Goal: Transaction & Acquisition: Purchase product/service

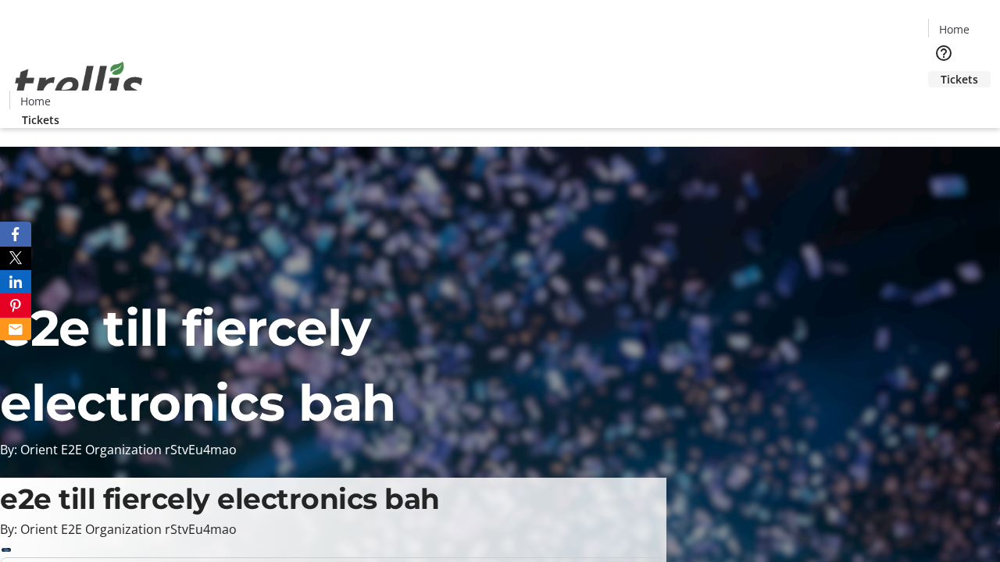
click at [940, 71] on span "Tickets" at bounding box center [958, 79] width 37 height 16
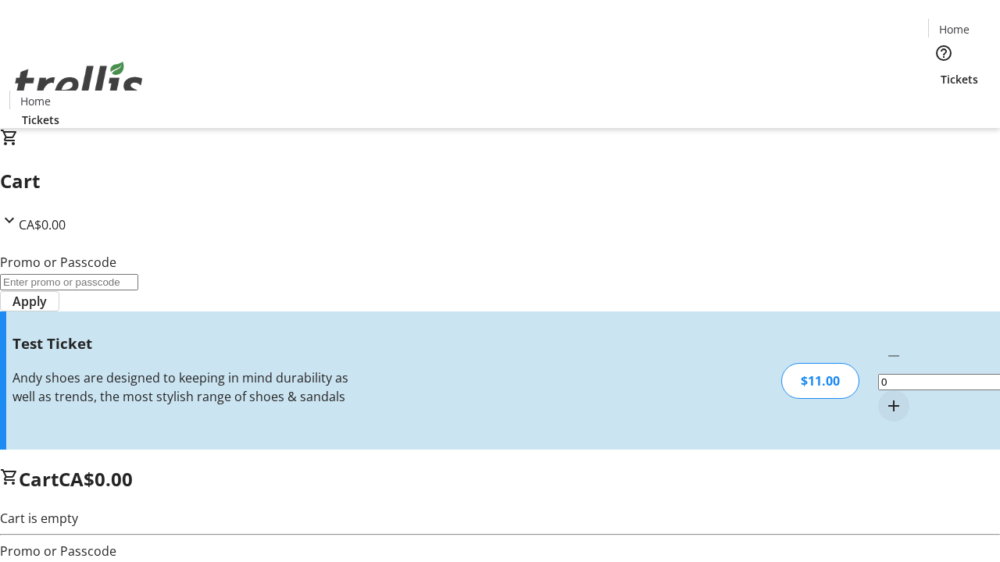
click at [884, 397] on mat-icon "Increment by one" at bounding box center [893, 406] width 19 height 19
type input "1"
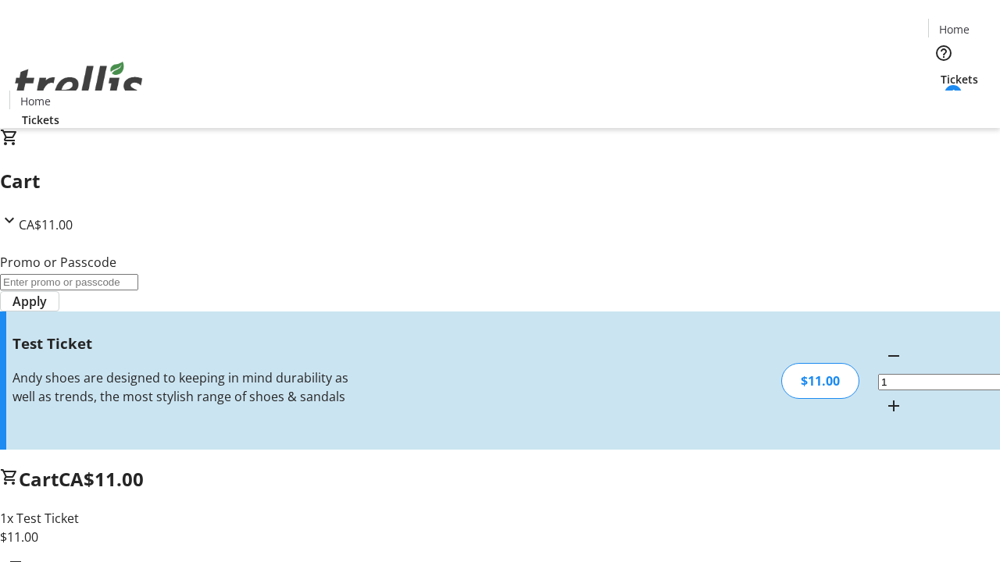
type input "UNLOCK"
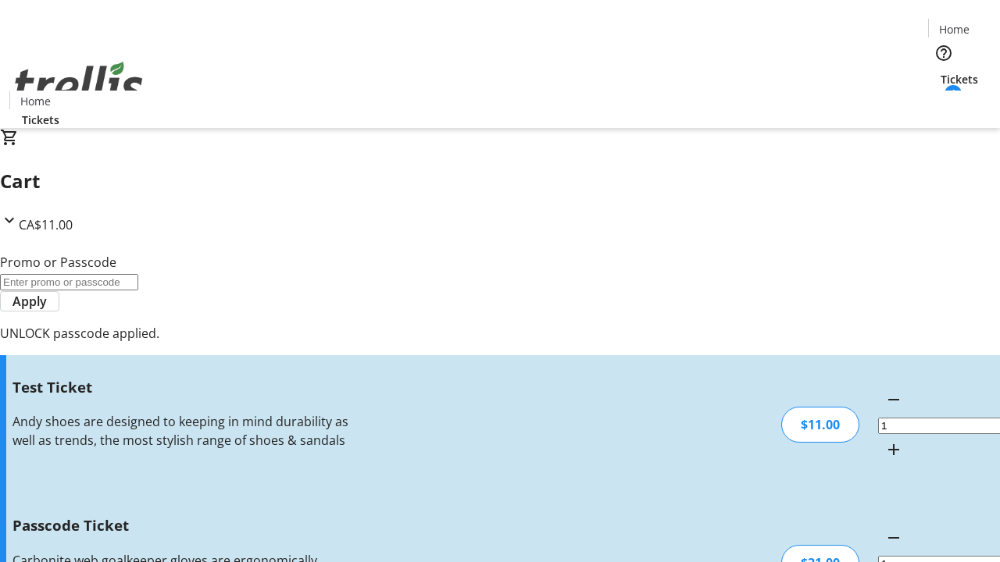
type input "5"
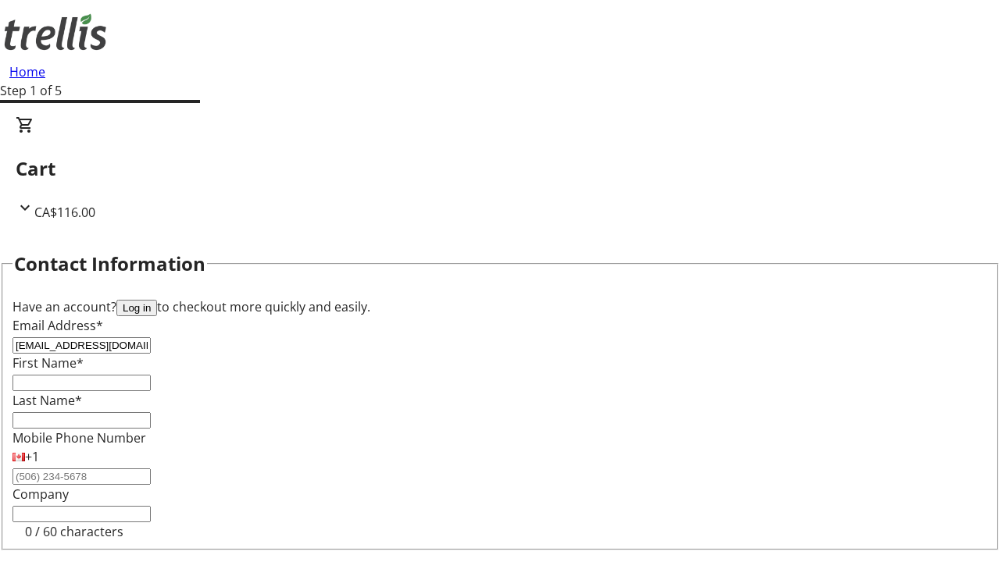
type input "[EMAIL_ADDRESS][DOMAIN_NAME]"
type input "Leone"
type input "[PERSON_NAME]"
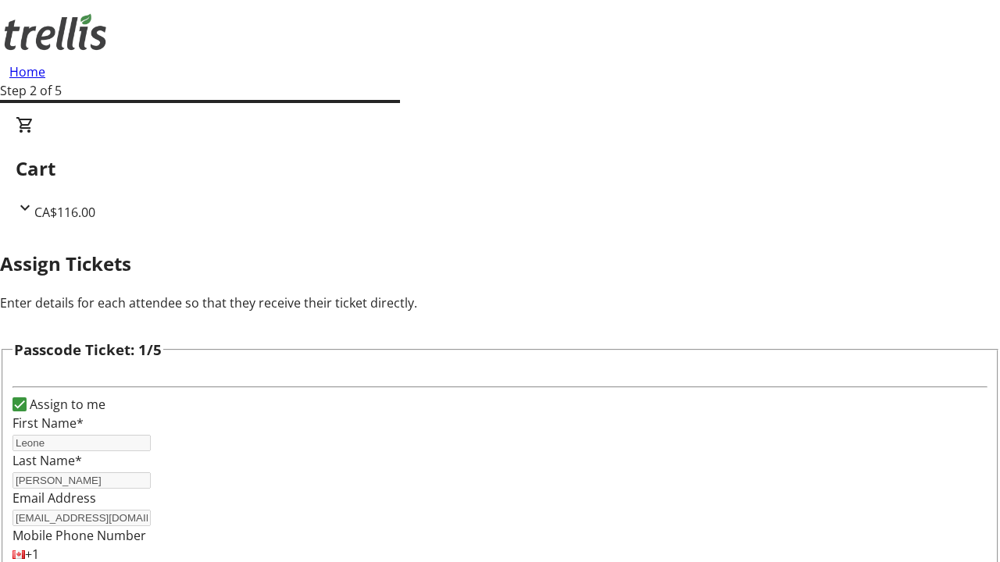
type input "[PERSON_NAME]"
type input "Zieme"
type input "[PERSON_NAME]"
type input "Dare"
type input "[PERSON_NAME]"
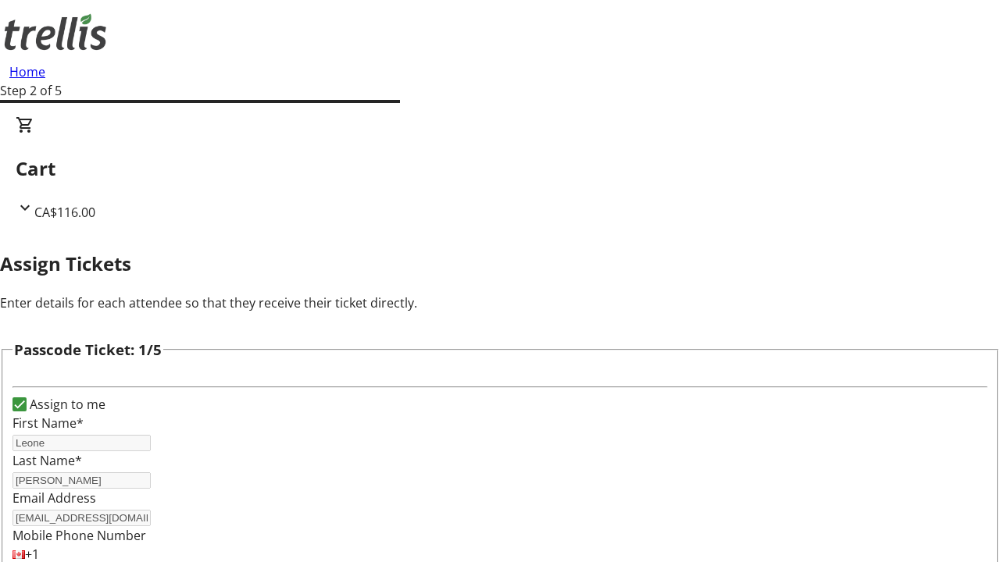
type input "[PERSON_NAME]"
checkbox input "true"
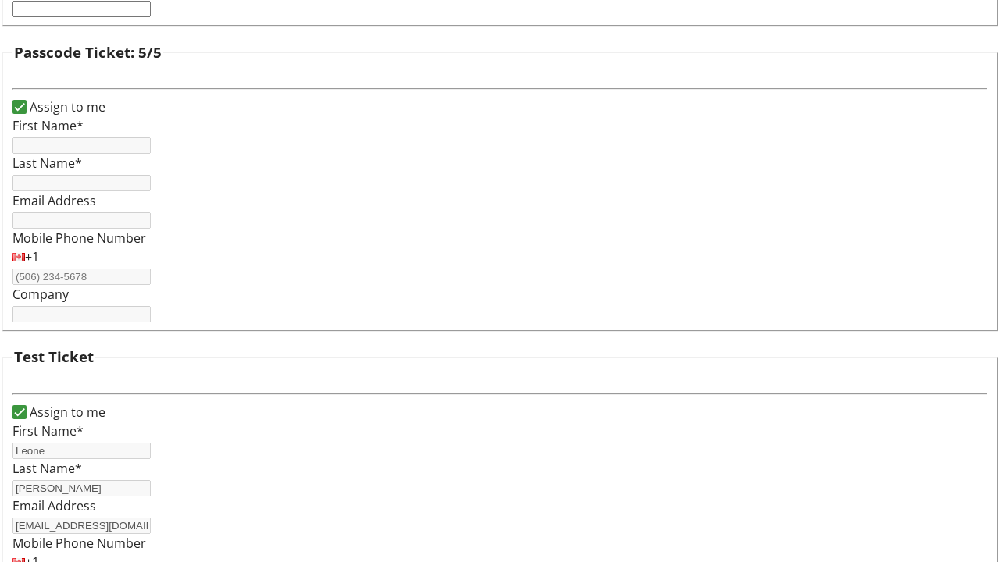
type input "Leone"
type input "[PERSON_NAME]"
type input "[EMAIL_ADDRESS][DOMAIN_NAME]"
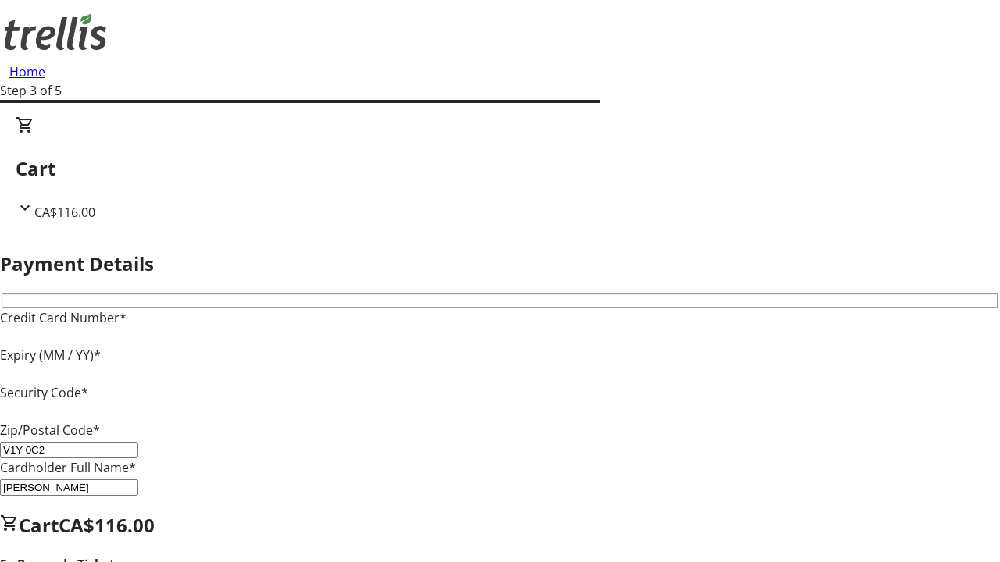
type input "V1Y 0C2"
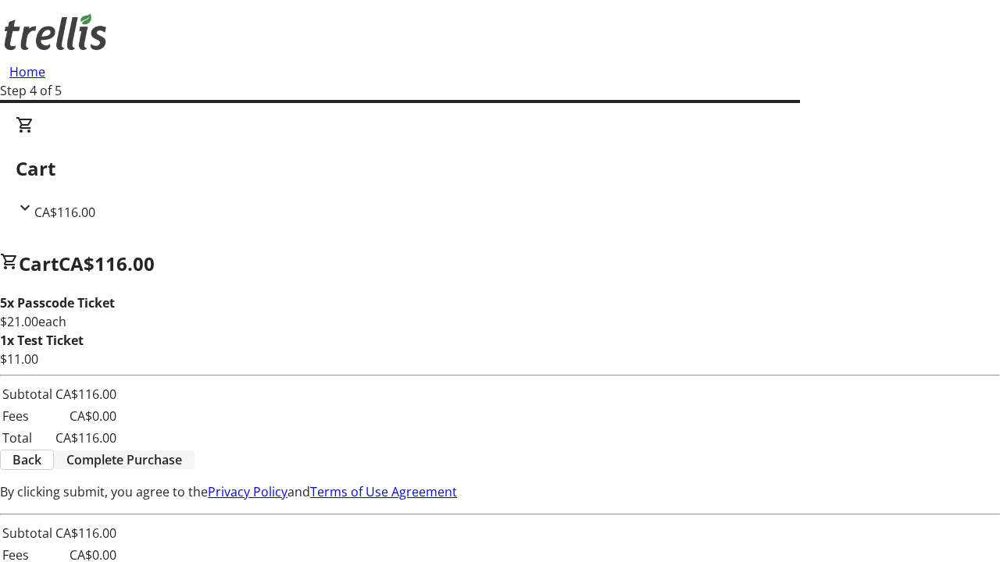
click at [182, 462] on span "Complete Purchase" at bounding box center [124, 460] width 116 height 19
